Goal: Task Accomplishment & Management: Manage account settings

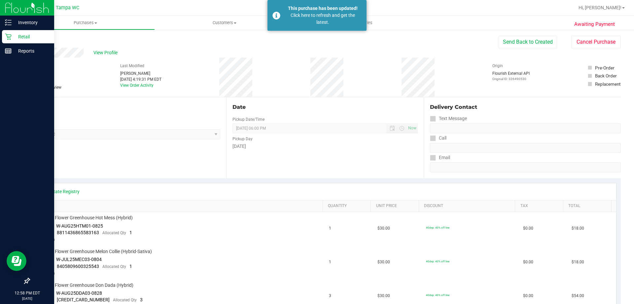
scroll to position [325, 0]
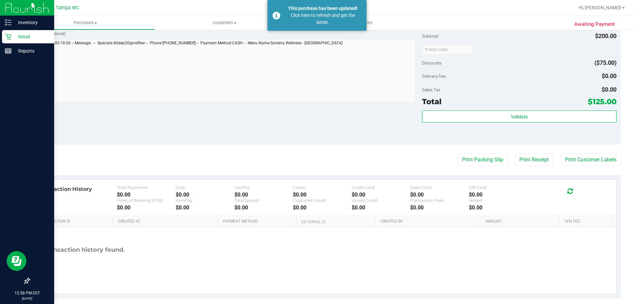
click at [10, 38] on icon at bounding box center [8, 36] width 7 height 7
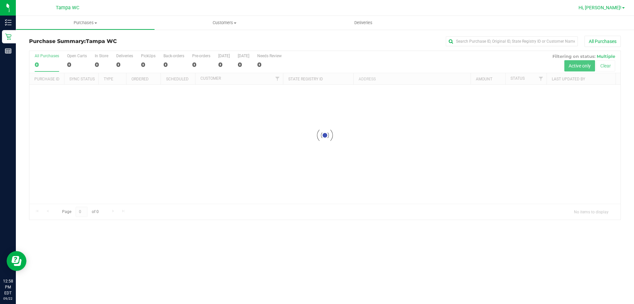
click at [609, 10] on span "Hi, [PERSON_NAME]!" at bounding box center [600, 7] width 43 height 5
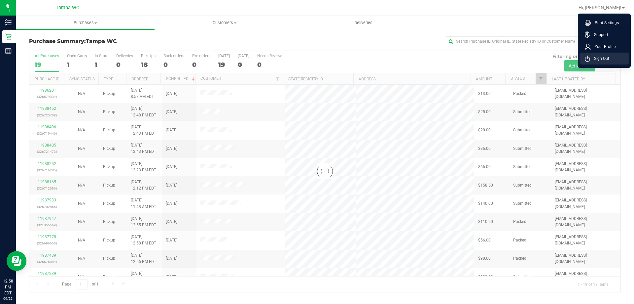
click at [593, 57] on span "Sign Out" at bounding box center [599, 58] width 19 height 7
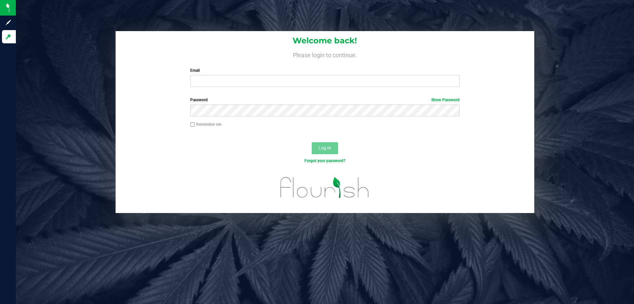
click at [268, 74] on div "Email Required Please format your email correctly." at bounding box center [324, 76] width 279 height 19
click at [277, 82] on input "Email" at bounding box center [324, 81] width 269 height 12
type input "[EMAIL_ADDRESS][DOMAIN_NAME]"
click at [312, 142] on button "Log In" at bounding box center [325, 148] width 26 height 12
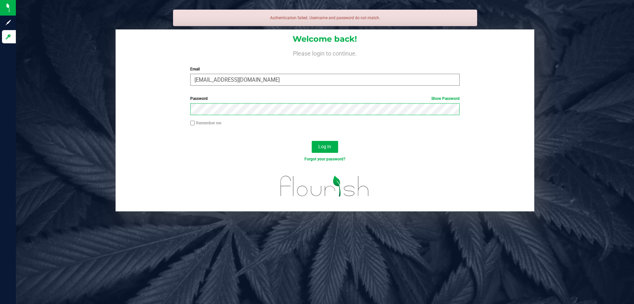
click at [312, 141] on button "Log In" at bounding box center [325, 147] width 26 height 12
